Goal: Use online tool/utility: Use online tool/utility

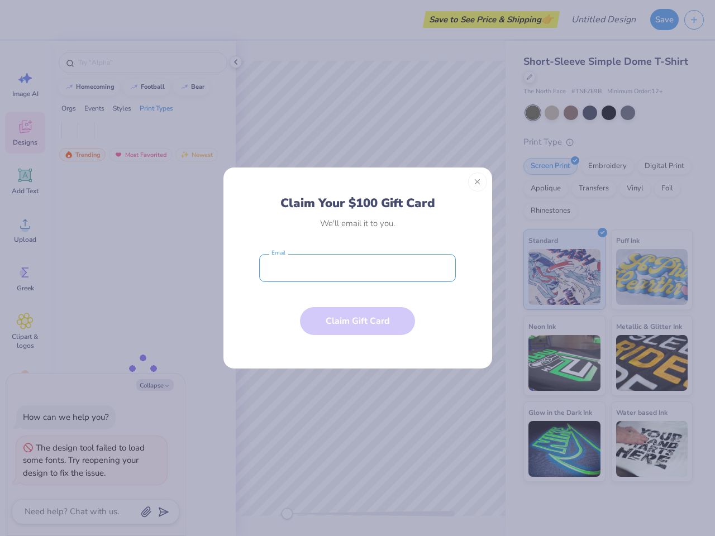
type textarea "x"
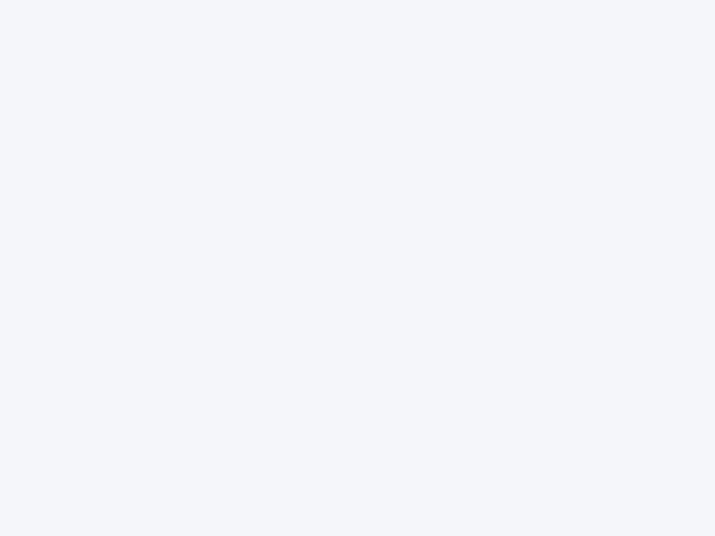
click at [357, 268] on div at bounding box center [357, 268] width 715 height 536
